Goal: Task Accomplishment & Management: Manage account settings

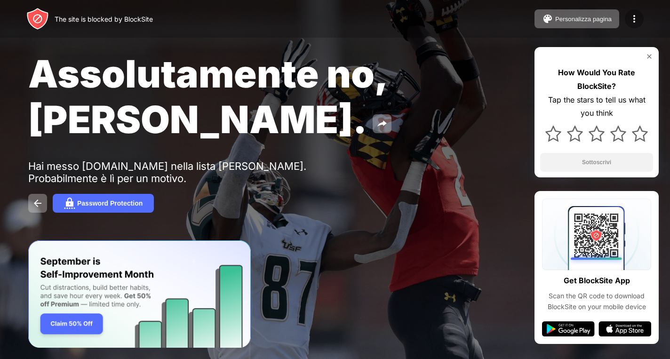
click at [636, 15] on img at bounding box center [634, 18] width 11 height 11
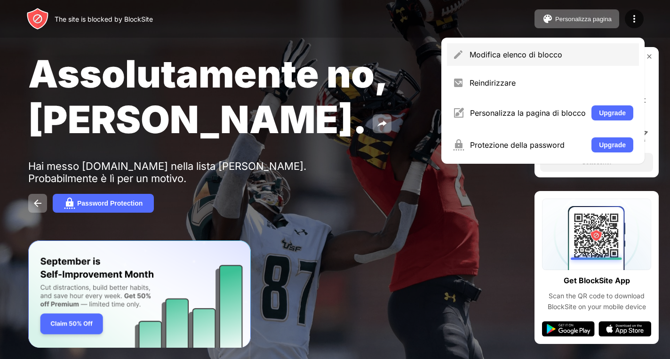
click at [578, 58] on div "Modifica elenco di blocco" at bounding box center [552, 54] width 164 height 9
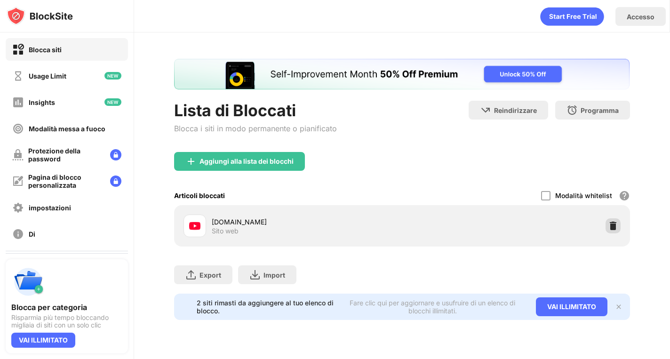
click at [612, 228] on img at bounding box center [613, 225] width 9 height 9
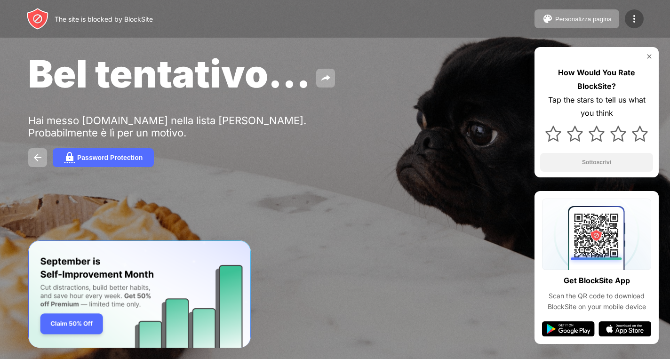
click at [632, 19] on img at bounding box center [634, 18] width 11 height 11
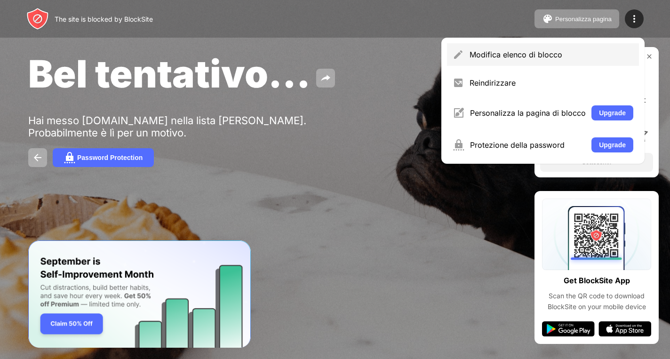
click at [561, 51] on div "Modifica elenco di blocco" at bounding box center [552, 54] width 164 height 9
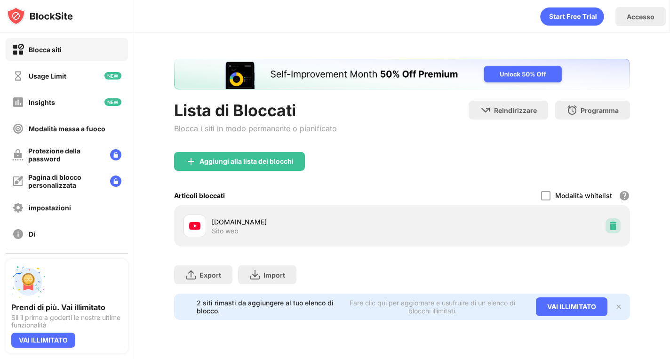
click at [615, 230] on img at bounding box center [613, 225] width 9 height 9
